Goal: Navigation & Orientation: Find specific page/section

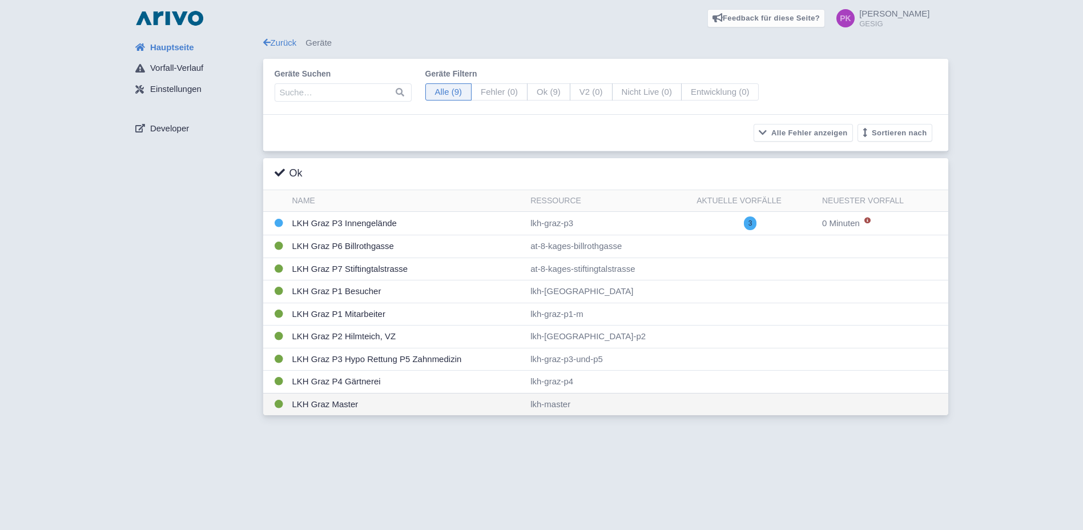
click at [336, 403] on td "LKH Graz Master" at bounding box center [407, 404] width 239 height 22
click at [855, 18] on span at bounding box center [846, 18] width 18 height 18
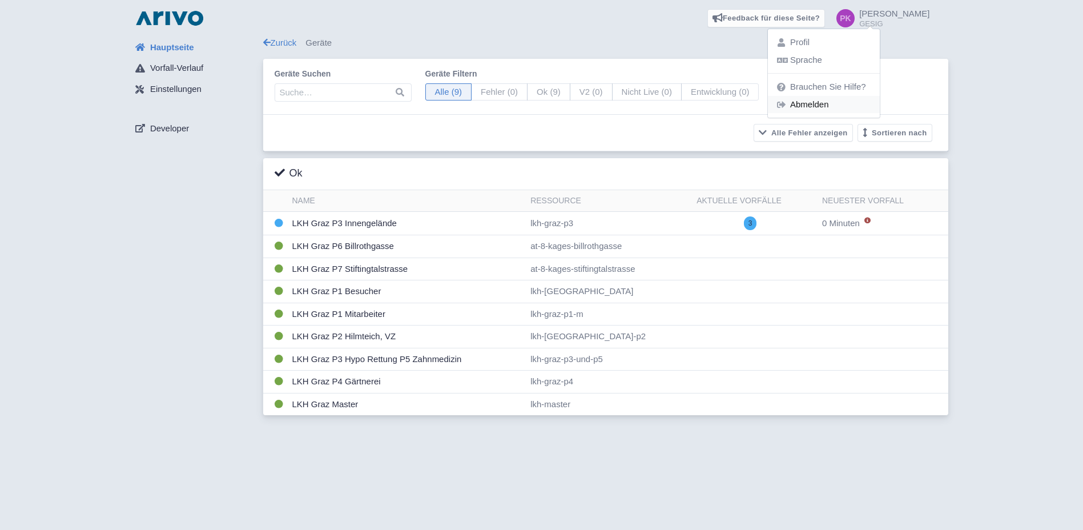
click at [873, 104] on link "Abmelden" at bounding box center [824, 105] width 112 height 18
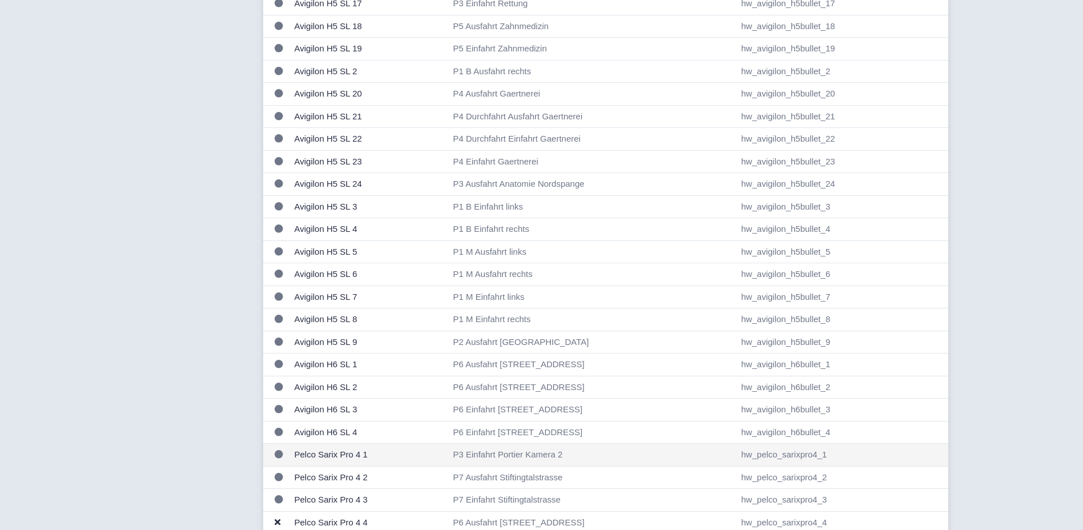
scroll to position [685, 0]
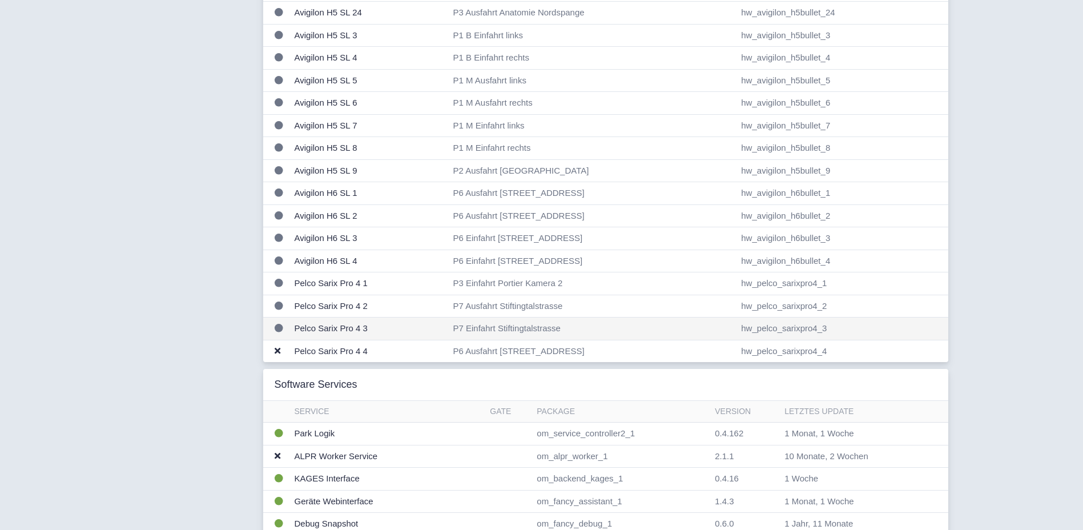
click at [511, 328] on td "P7 Einfahrt Stiftingtalstrasse" at bounding box center [593, 328] width 288 height 23
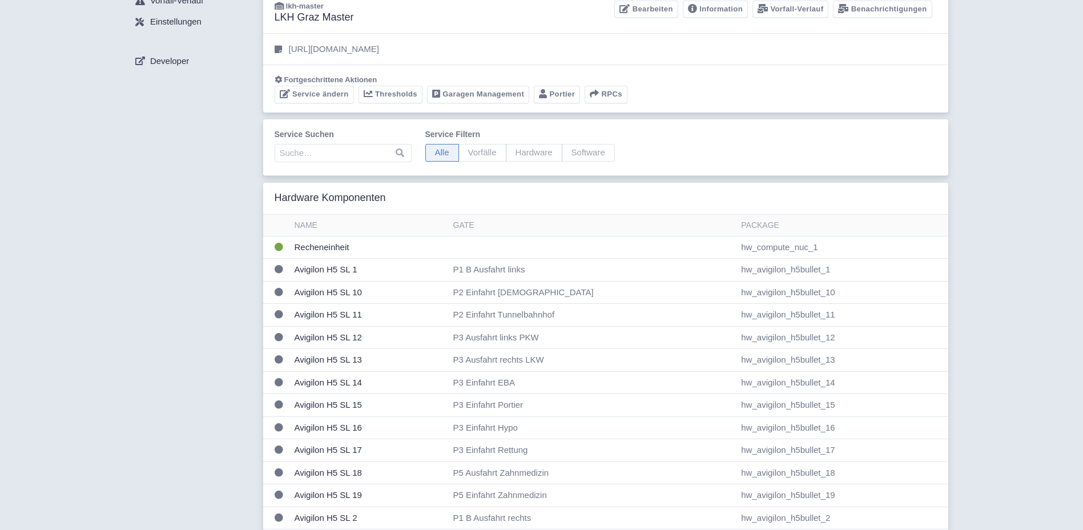
scroll to position [0, 0]
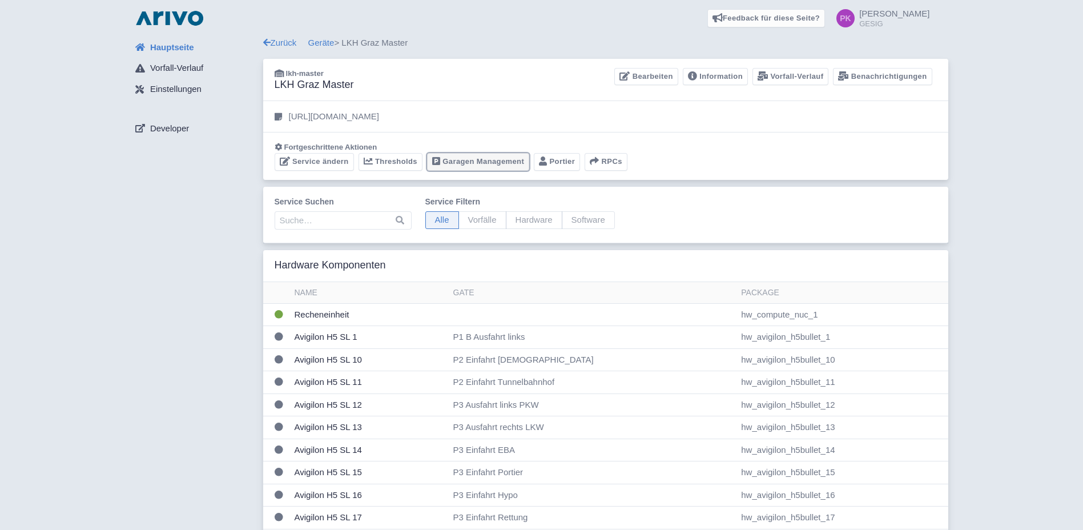
click at [456, 162] on link "Garagen Management" at bounding box center [478, 162] width 102 height 18
click at [328, 223] on input "search" at bounding box center [343, 220] width 137 height 18
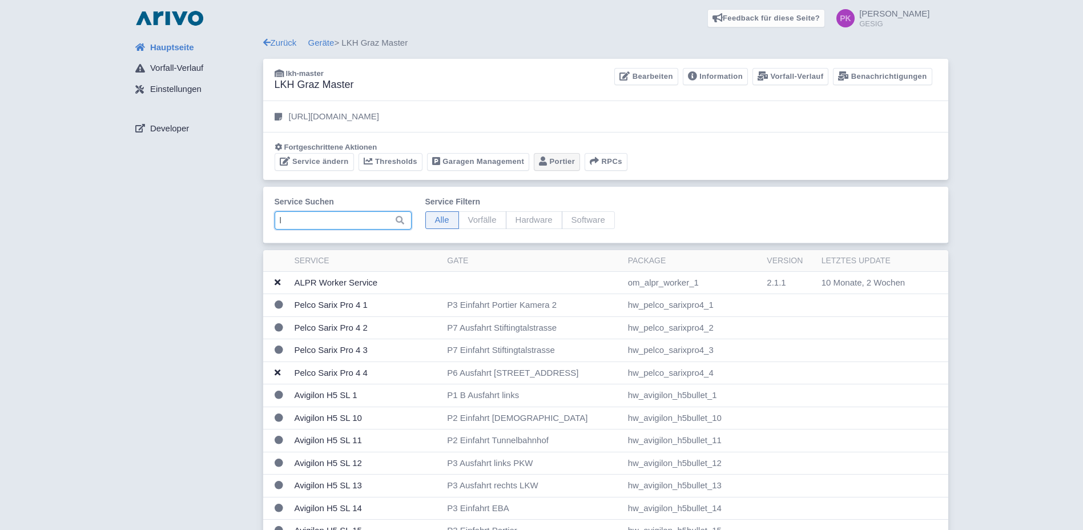
type input "l"
click at [562, 164] on link "Portier" at bounding box center [557, 162] width 46 height 18
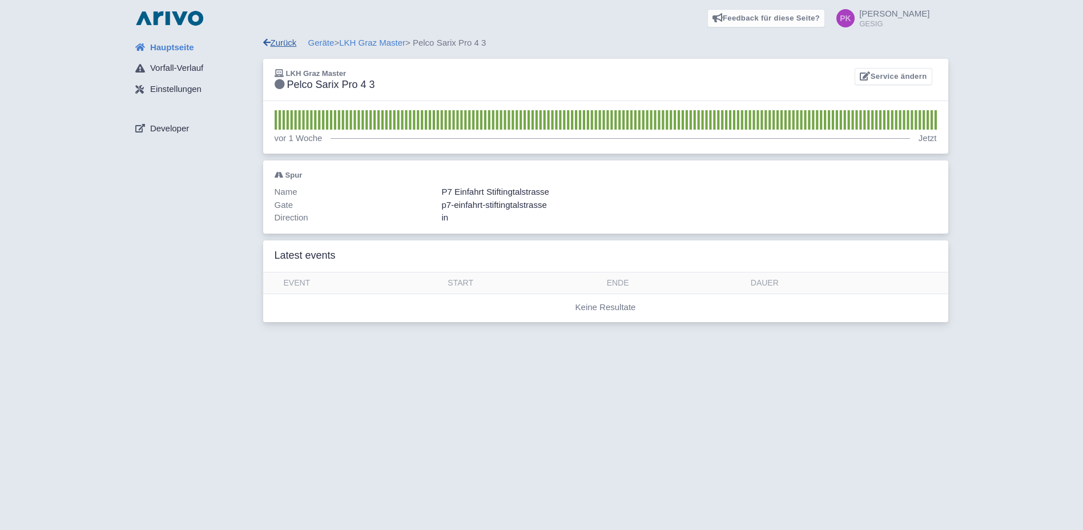
click at [276, 39] on link "Zurück" at bounding box center [280, 43] width 34 height 10
